Goal: Information Seeking & Learning: Find specific page/section

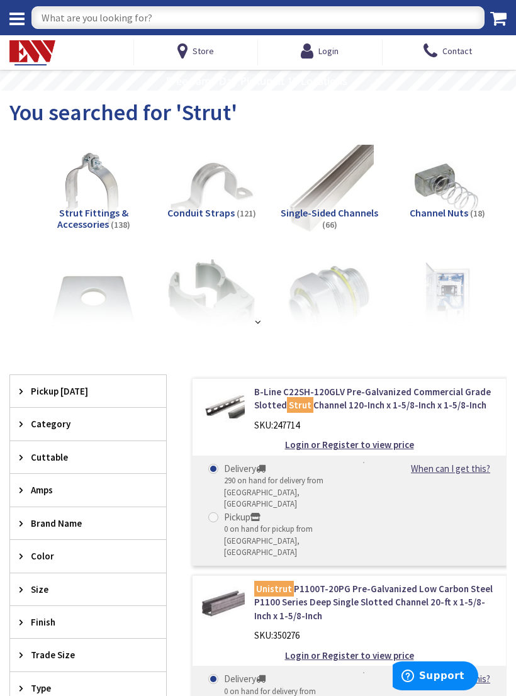
click at [386, 21] on input "text" at bounding box center [257, 17] width 453 height 23
type input "Thread compound"
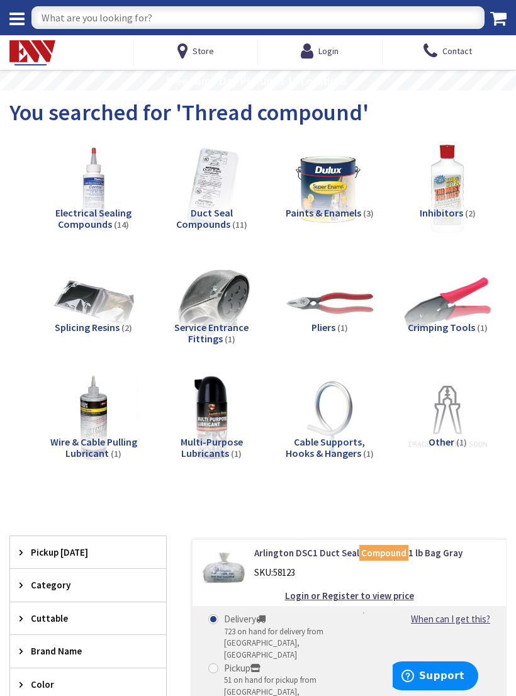
click at [92, 224] on span "Electrical Sealing Compounds" at bounding box center [93, 219] width 76 height 24
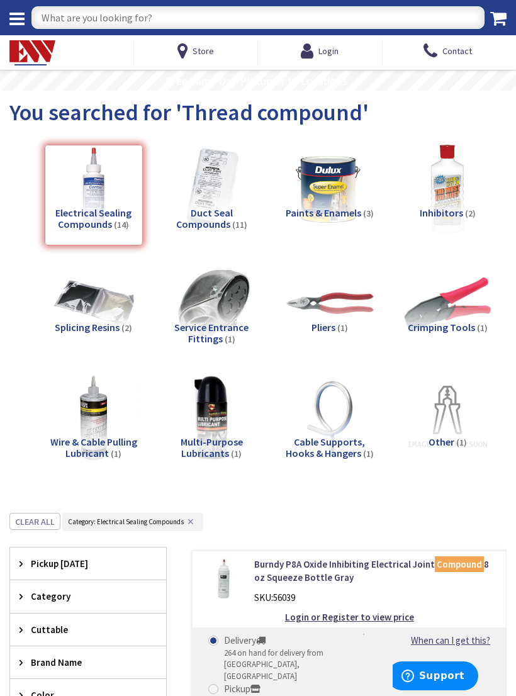
click at [81, 195] on div "Electrical Sealing Compounds (14)" at bounding box center [94, 195] width 98 height 101
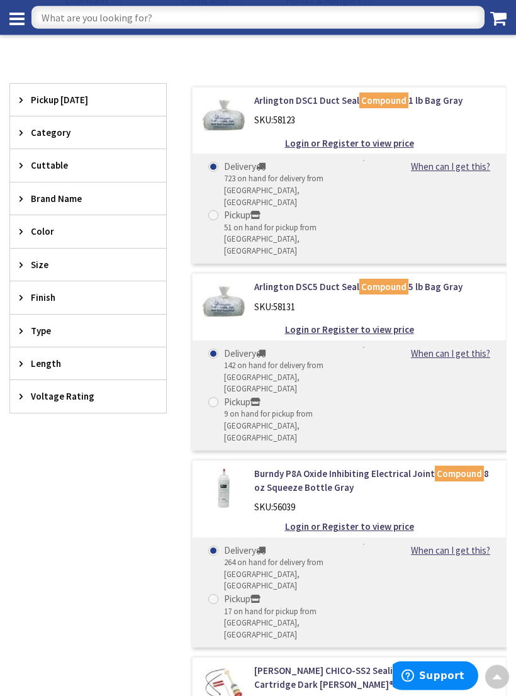
scroll to position [428, 0]
click at [277, 467] on link "Burndy P8A Oxide Inhibiting Electrical Joint Compound 8 oz Squeeze Bottle Gray" at bounding box center [375, 480] width 242 height 27
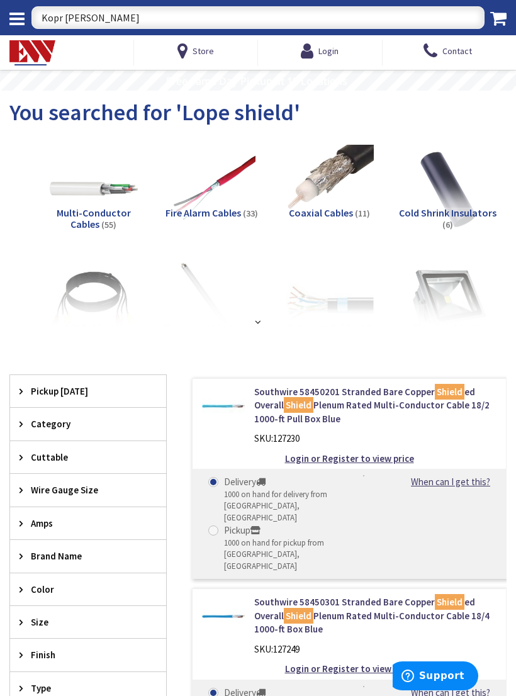
type input "Kopr shield"
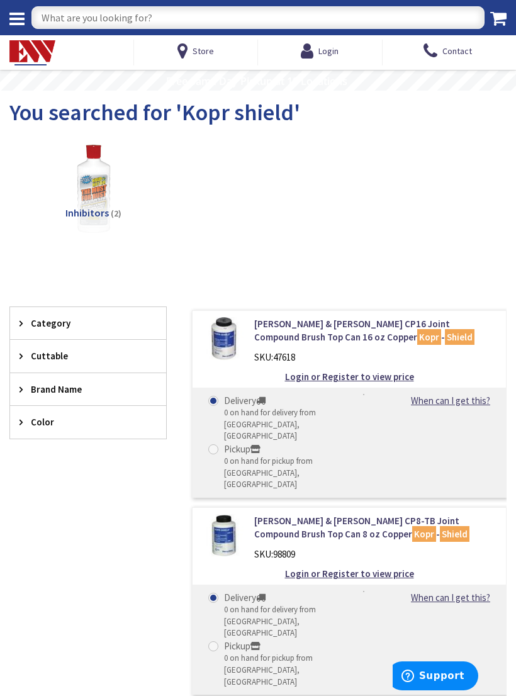
click at [463, 514] on link "Thomas & Betts CP8-TB Joint Compound Brush Top Can 8 oz Copper Kopr - Shield" at bounding box center [375, 527] width 242 height 27
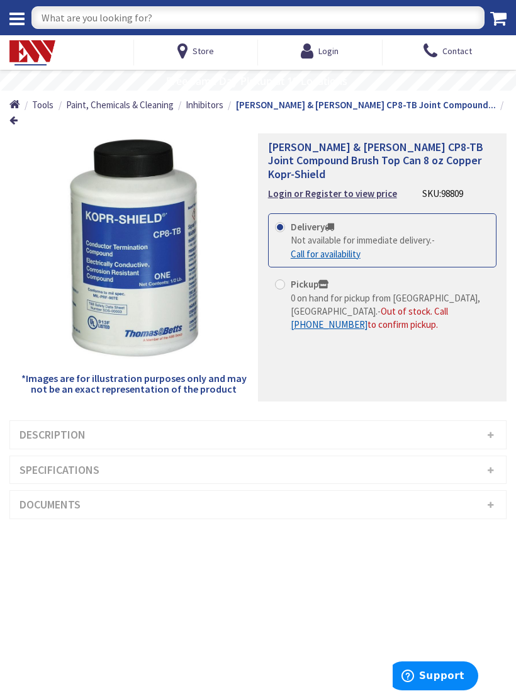
click at [337, 140] on span "[PERSON_NAME] & [PERSON_NAME] CP8-TB Joint Compound Brush Top Can 8 oz Copper K…" at bounding box center [375, 161] width 215 height 42
click at [297, 140] on span "[PERSON_NAME] & [PERSON_NAME] CP8-TB Joint Compound Brush Top Can 8 oz Copper K…" at bounding box center [375, 161] width 215 height 42
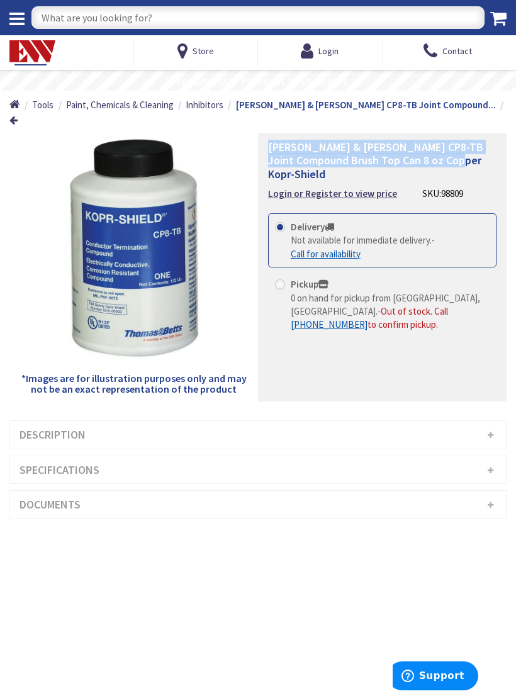
copy span "[PERSON_NAME] & [PERSON_NAME] CP8-TB Joint Compound Brush Top Can 8 oz Copper K…"
click at [82, 19] on input "text" at bounding box center [257, 17] width 453 height 23
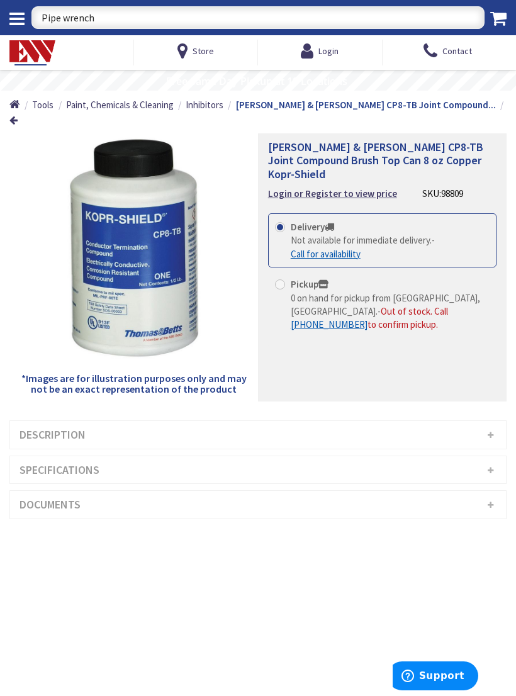
type input "Pipe wrench"
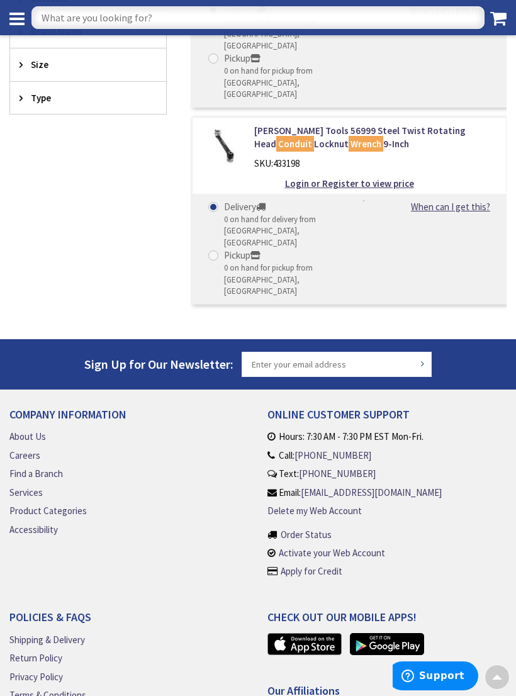
scroll to position [168, 0]
